Goal: Use online tool/utility: Utilize a website feature to perform a specific function

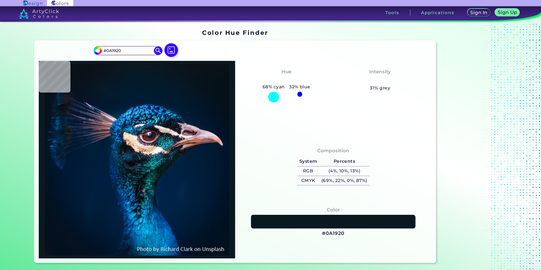
type input "#091820"
type input "#091722"
type input "#071822"
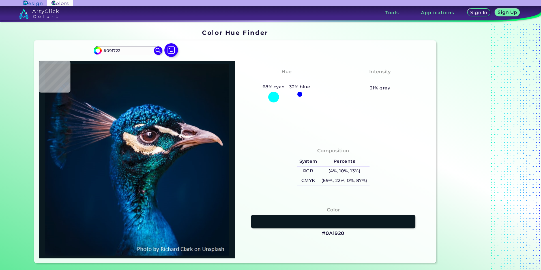
type input "#071822"
type input "#06171f"
type input "#06171F"
type input "#061621"
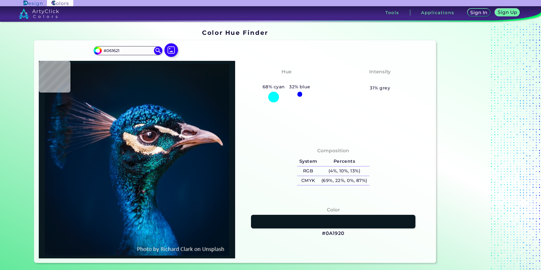
type input "#051622"
type input "#081623"
type input "#071522"
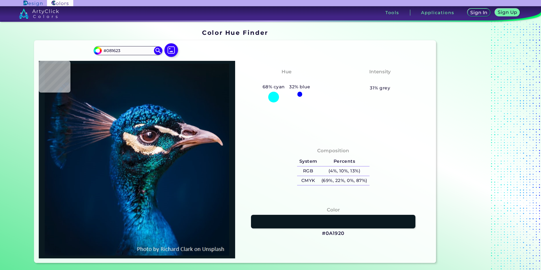
type input "#071522"
type input "#06141f"
type input "#06141F"
type input "#061421"
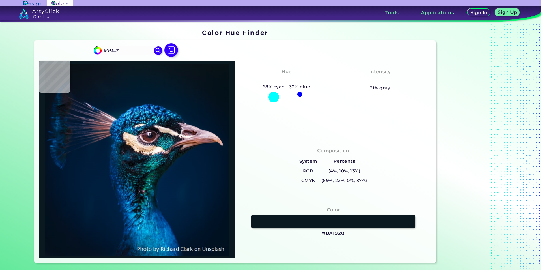
type input "#071522"
type input "#061421"
type input "#041421"
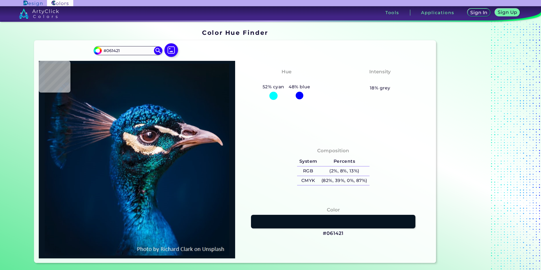
type input "#041421"
type input "#051320"
type input "#04121f"
type input "#04121F"
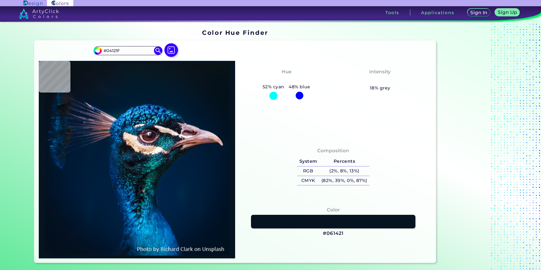
type input "#051320"
type input "#04121e"
type input "#04121E"
type input "#04121d"
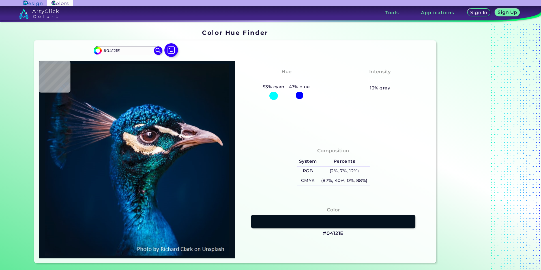
type input "#04121D"
type input "#04121f"
type input "#04121F"
type input "#051320"
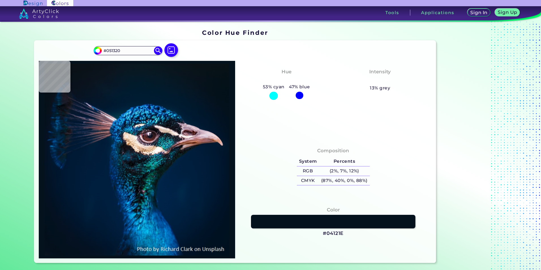
type input "#041423"
type input "#031424"
type input "#041626"
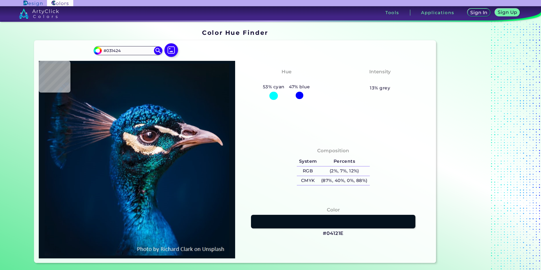
type input "#041626"
type input "#051827"
type input "#03192a"
type input "#03192A"
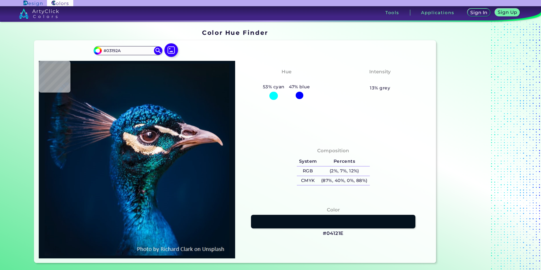
type input "#04192a"
type input "#04192A"
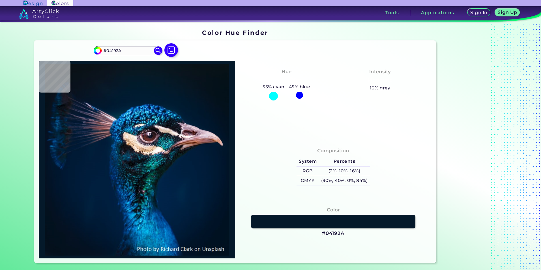
type input "#031a2a"
type input "#031A2A"
type input "#021a2a"
type input "#021A2A"
type input "#031a28"
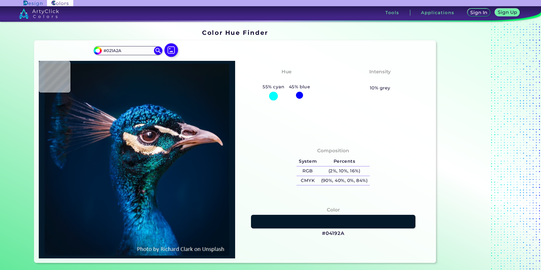
type input "#031A28"
type input "#031a2a"
type input "#031A2A"
type input "#011b2a"
type input "#011B2A"
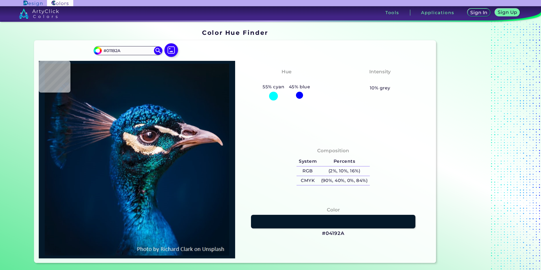
type input "#031a28"
type input "#031A28"
type input "#021a28"
type input "#021A28"
type input "#031a28"
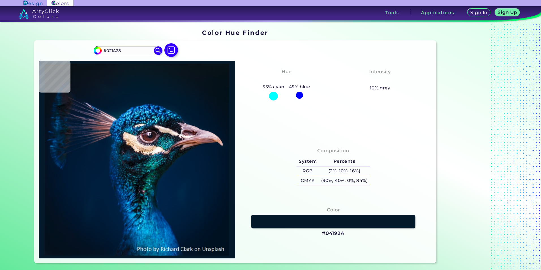
type input "#031A28"
type input "#041929"
type input "#081923"
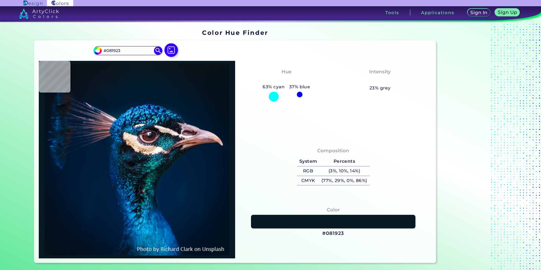
type input "#081921"
type input "#0a1821"
type input "#0A1821"
type input "#0a1820"
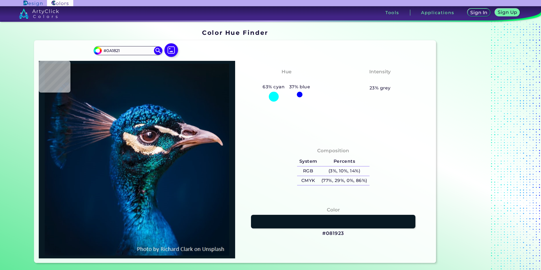
type input "#0A1820"
type input "#0a1920"
type input "#0A1920"
type input "#09181f"
click at [129, 50] on input "#09181F" at bounding box center [128, 51] width 53 height 8
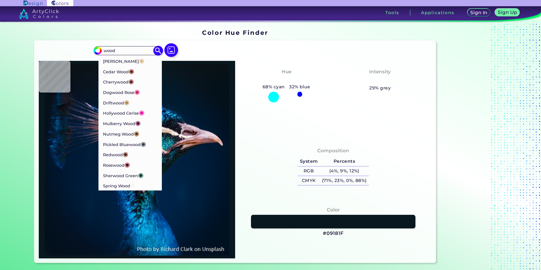
type input "wood"
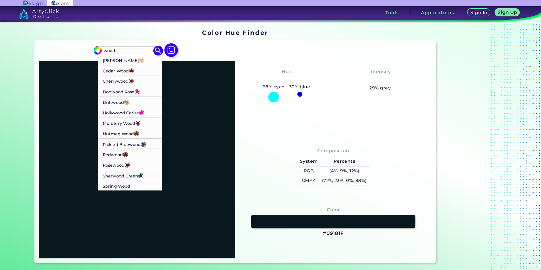
click at [117, 62] on p "Burly Wood ◉" at bounding box center [124, 59] width 42 height 10
type input "#deb887"
type input "#DEB887"
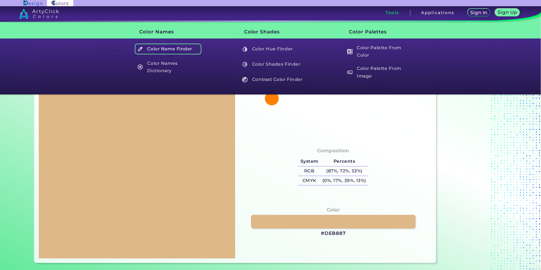
click at [169, 51] on h5 "Color Name Finder" at bounding box center [168, 49] width 66 height 11
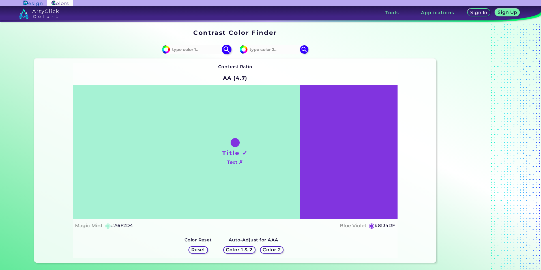
click at [205, 49] on input at bounding box center [196, 50] width 53 height 8
click at [216, 34] on h1 "Contrast Color Finder" at bounding box center [234, 32] width 83 height 8
copy h1 "Contrast"
click at [216, 34] on h1 "Contrast Color Finder" at bounding box center [234, 32] width 83 height 8
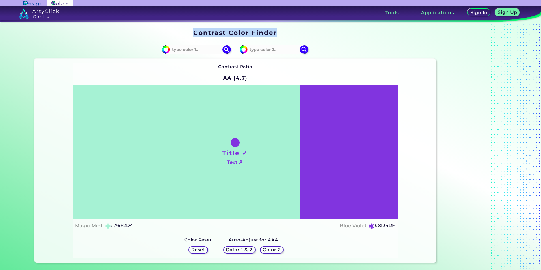
copy section "Contrast Color Finder"
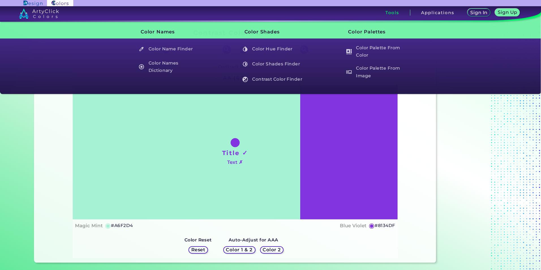
click at [391, 14] on h3 "Tools" at bounding box center [392, 12] width 14 height 4
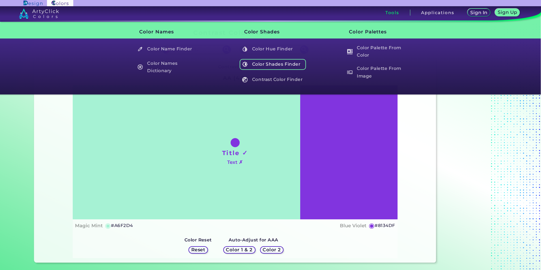
click at [295, 63] on h5 "Color Shades Finder" at bounding box center [273, 64] width 66 height 11
